Goal: Find specific page/section: Find specific page/section

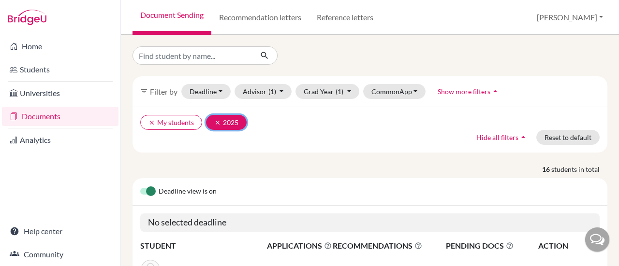
click at [219, 119] on icon "clear" at bounding box center [217, 122] width 7 height 7
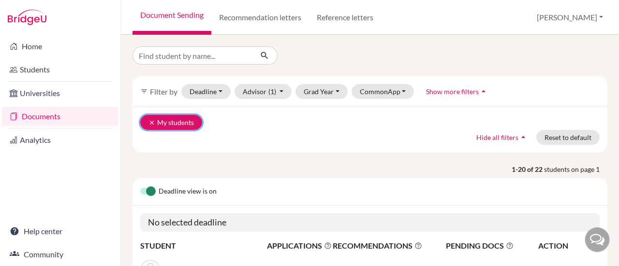
click at [153, 125] on icon "clear" at bounding box center [151, 122] width 7 height 7
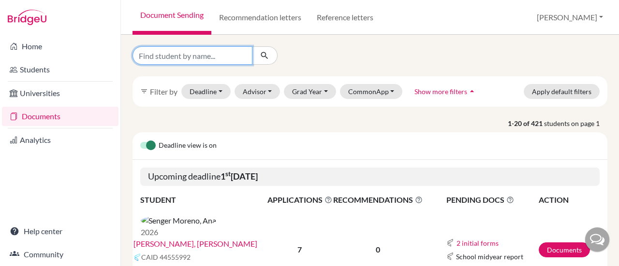
click at [216, 54] on input "Find student by name..." at bounding box center [192, 55] width 120 height 18
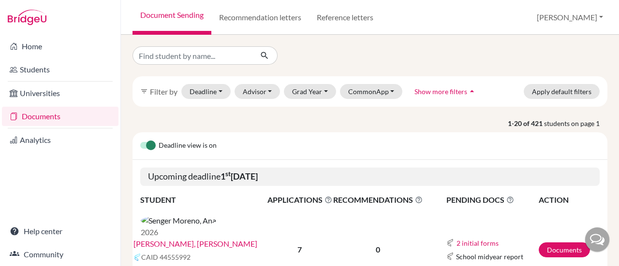
click at [223, 238] on link "[PERSON_NAME], [PERSON_NAME]" at bounding box center [195, 244] width 124 height 12
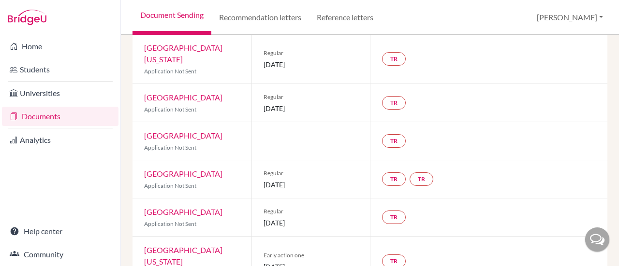
scroll to position [214, 0]
